Goal: Find specific page/section: Find specific page/section

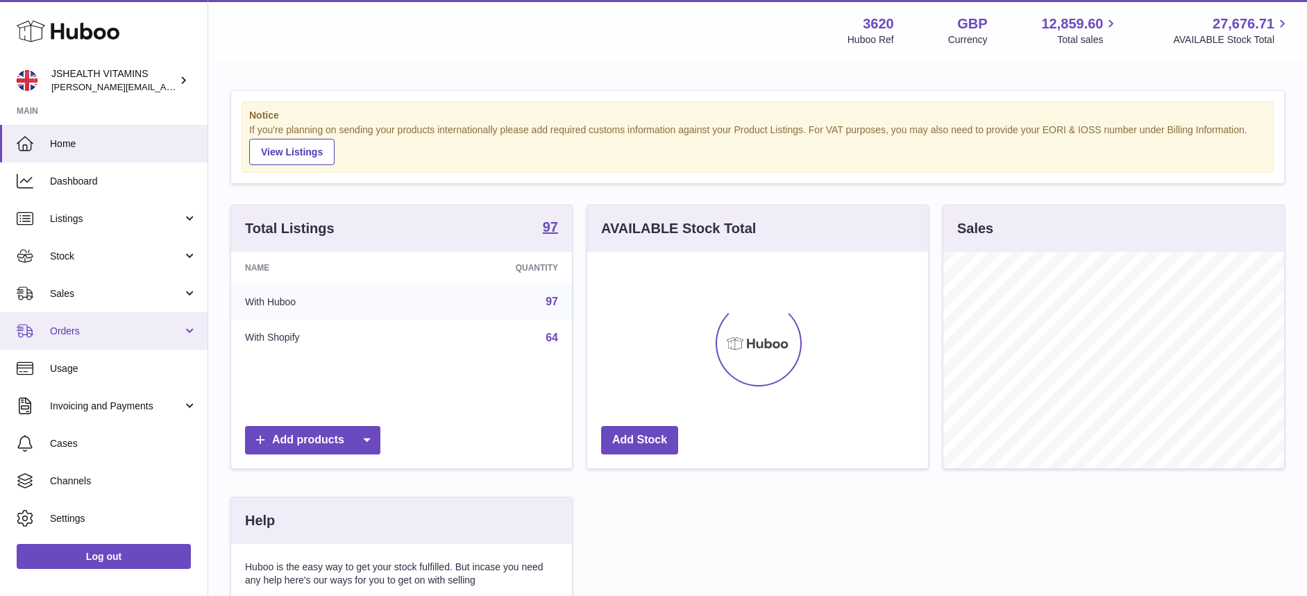
scroll to position [217, 341]
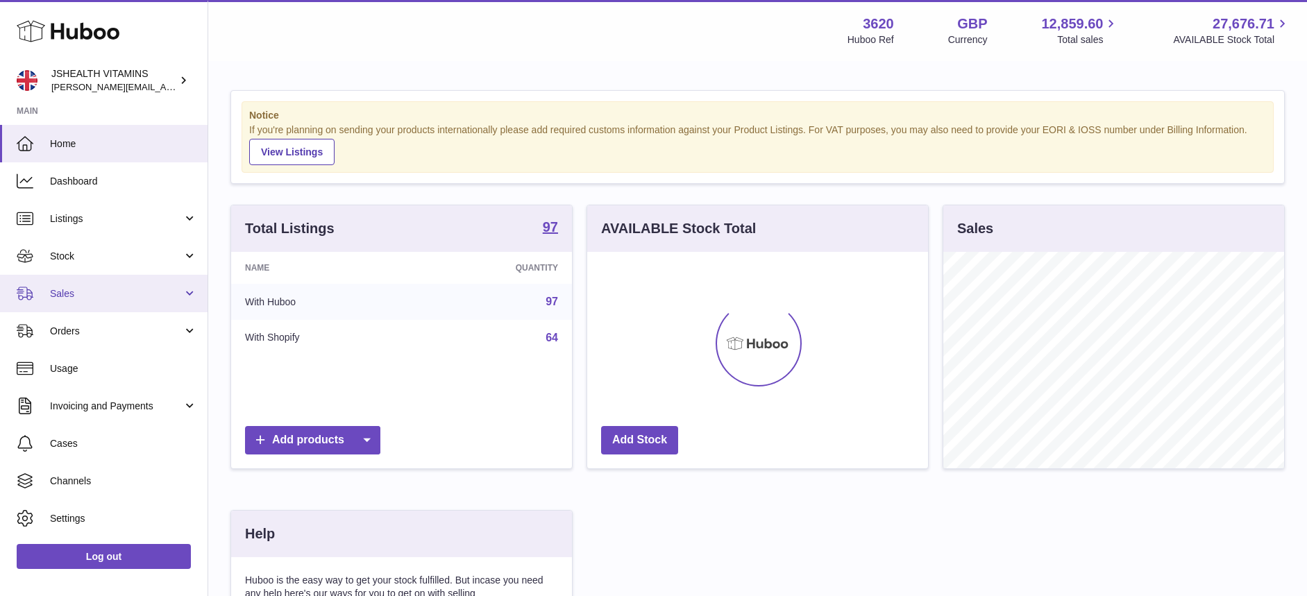
click at [79, 301] on link "Sales" at bounding box center [104, 293] width 208 height 37
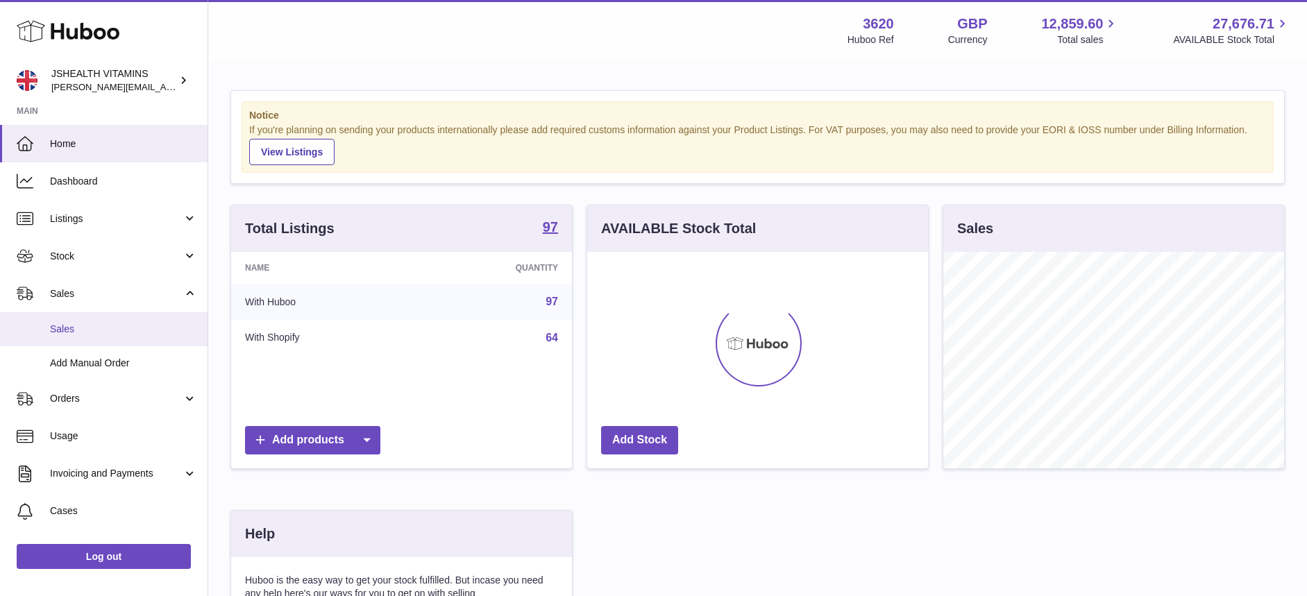
click at [81, 326] on span "Sales" at bounding box center [123, 329] width 147 height 13
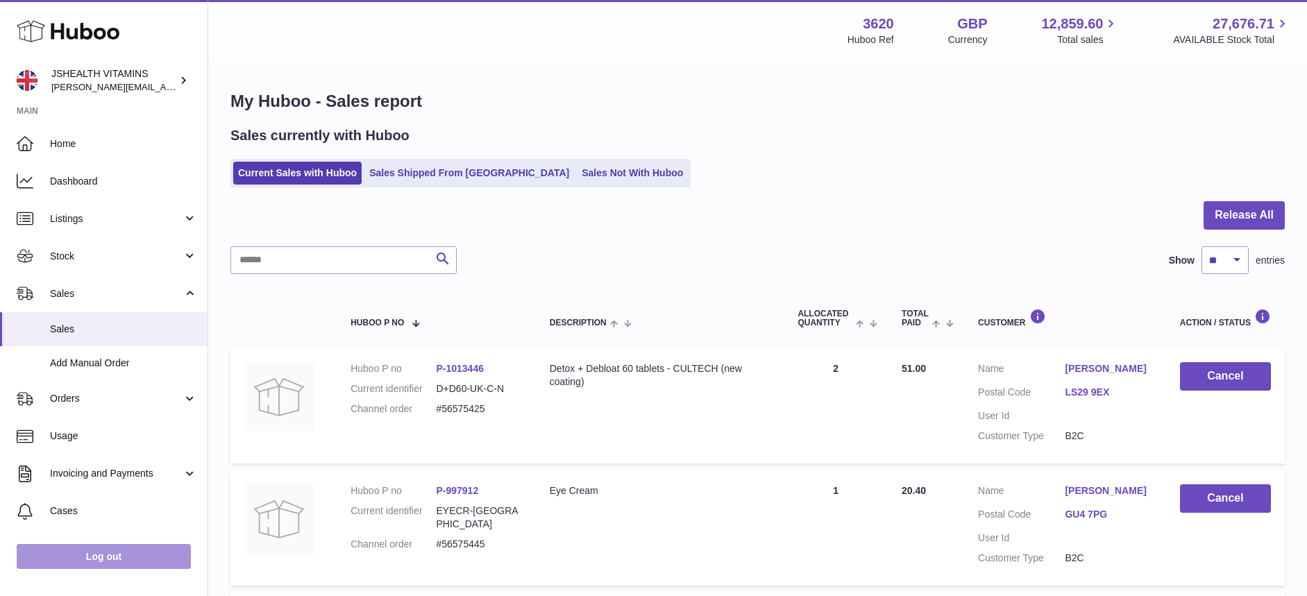
click at [77, 555] on link "Log out" at bounding box center [104, 556] width 174 height 25
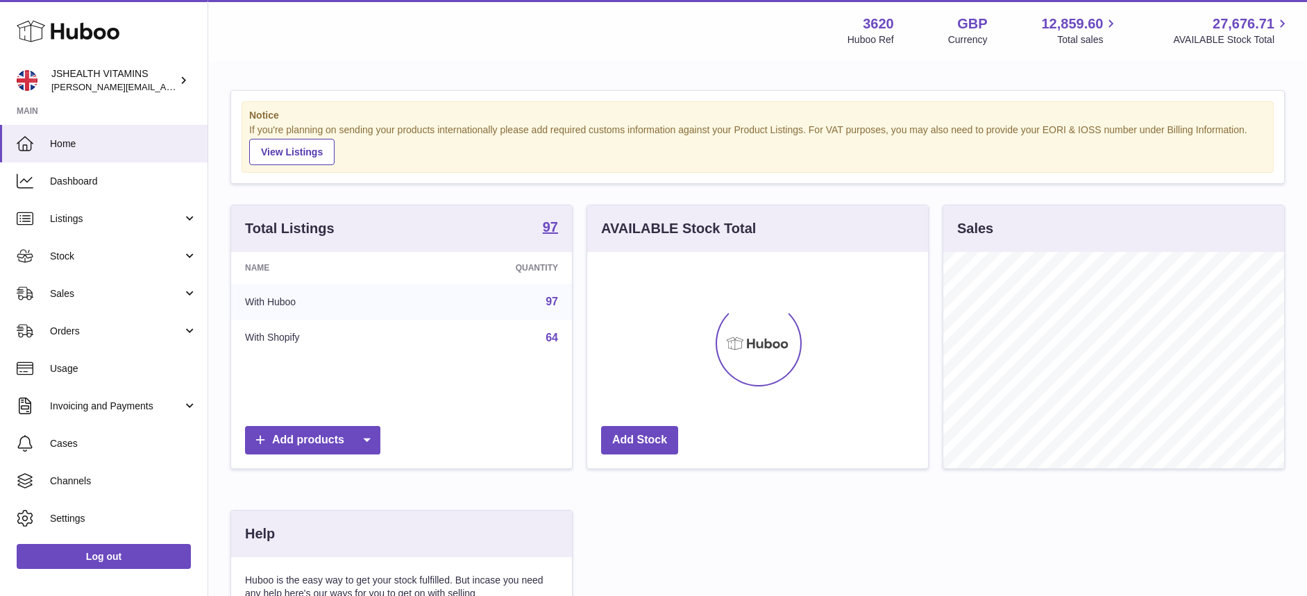
scroll to position [217, 341]
click at [69, 294] on span "Sales" at bounding box center [116, 293] width 133 height 13
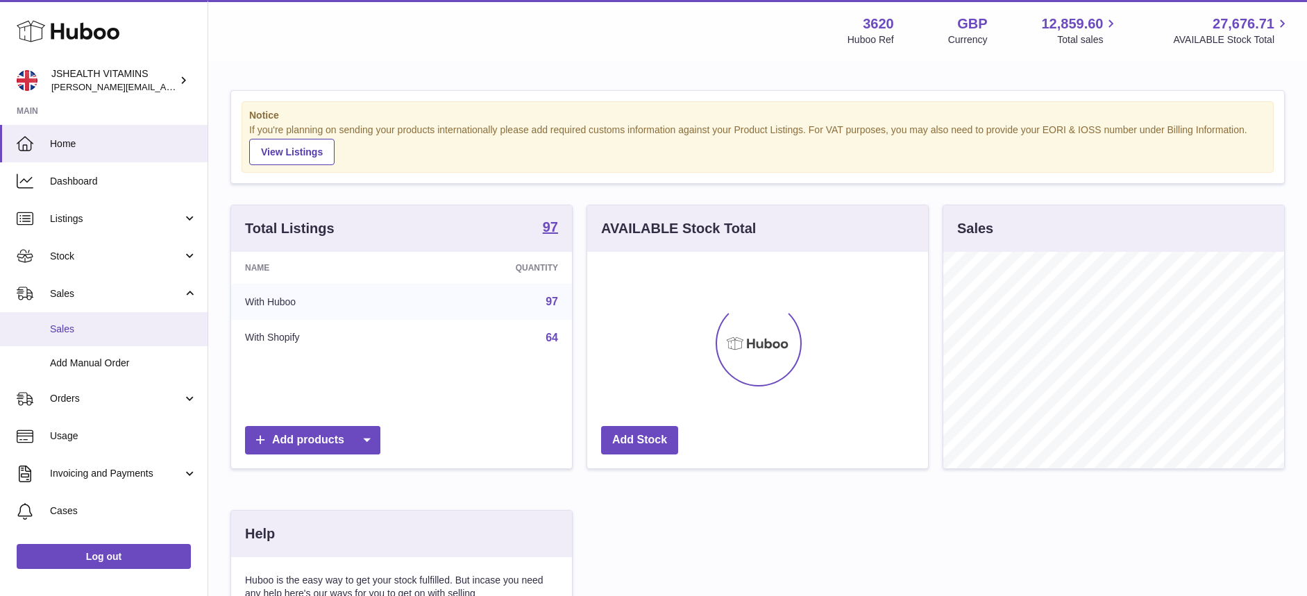
click at [62, 323] on span "Sales" at bounding box center [123, 329] width 147 height 13
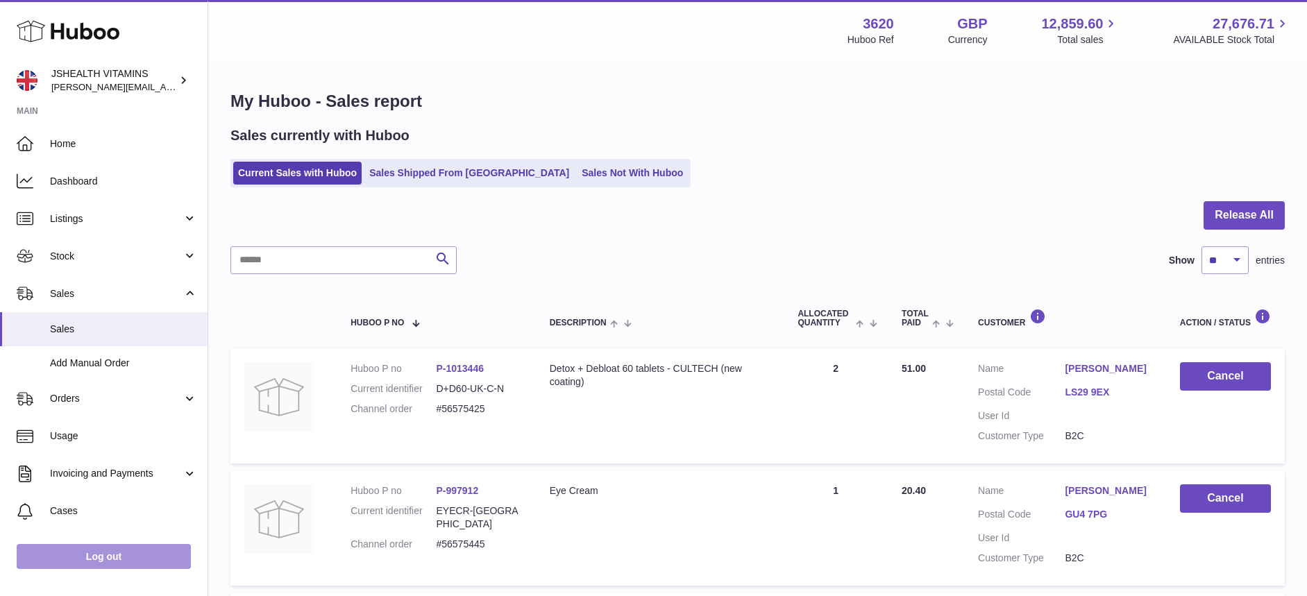
click at [113, 564] on link "Log out" at bounding box center [104, 556] width 174 height 25
